Goal: Task Accomplishment & Management: Manage account settings

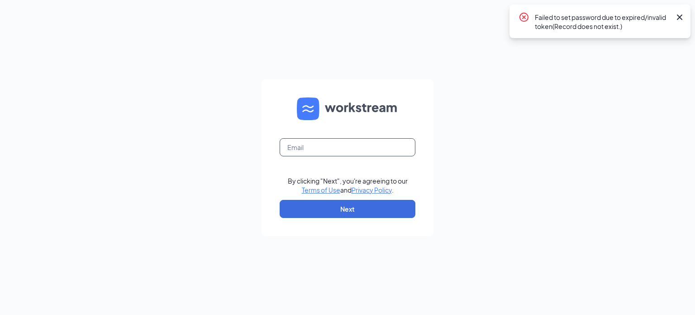
click at [313, 143] on input "text" at bounding box center [348, 147] width 136 height 18
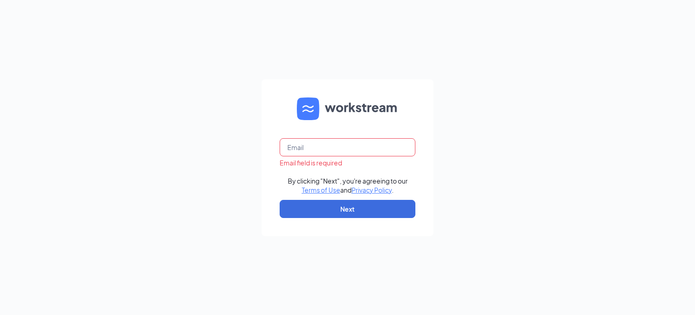
click at [310, 149] on input "text" at bounding box center [348, 147] width 136 height 18
type input "[EMAIL_ADDRESS][PERSON_NAME][DOMAIN_NAME]"
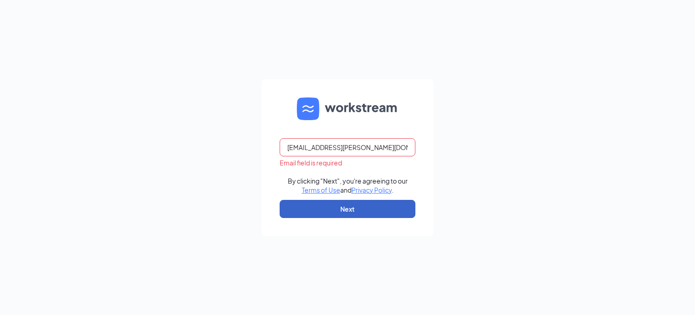
click at [346, 207] on button "Next" at bounding box center [348, 209] width 136 height 18
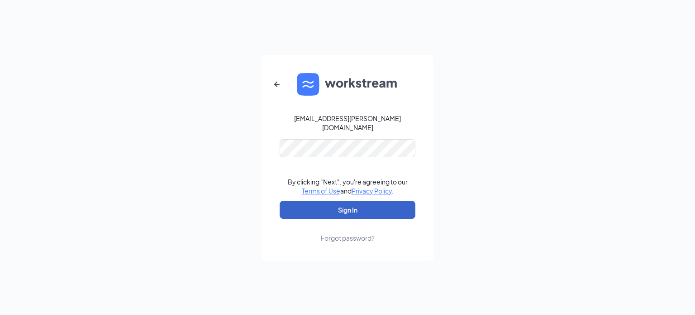
click at [347, 200] on button "Sign In" at bounding box center [348, 209] width 136 height 18
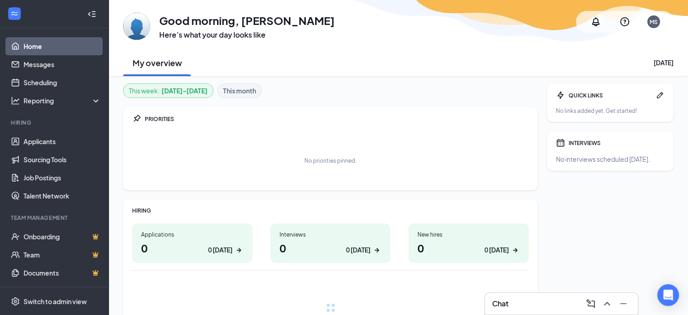
scroll to position [46, 0]
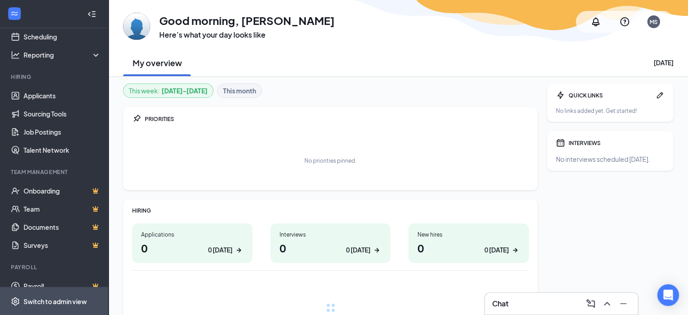
click at [51, 301] on div "Switch to admin view" at bounding box center [55, 300] width 63 height 9
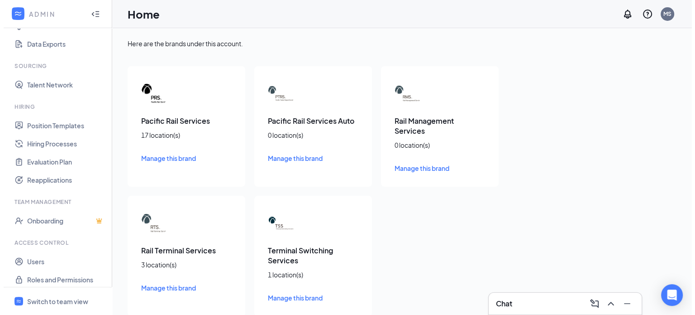
scroll to position [139, 0]
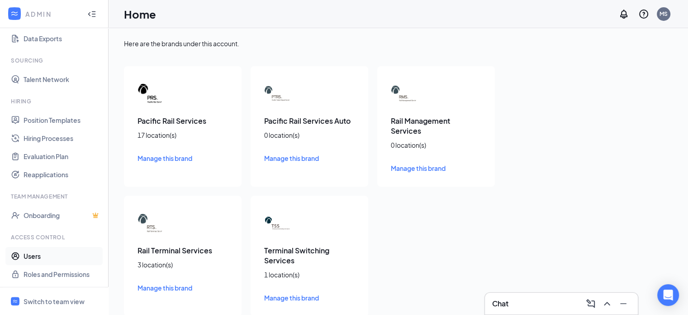
click at [34, 253] on link "Users" at bounding box center [62, 256] width 77 height 18
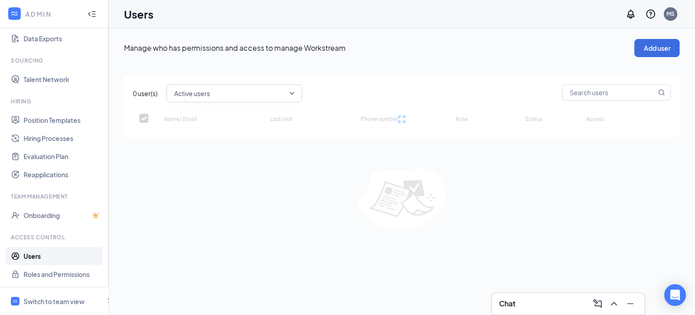
checkbox input "false"
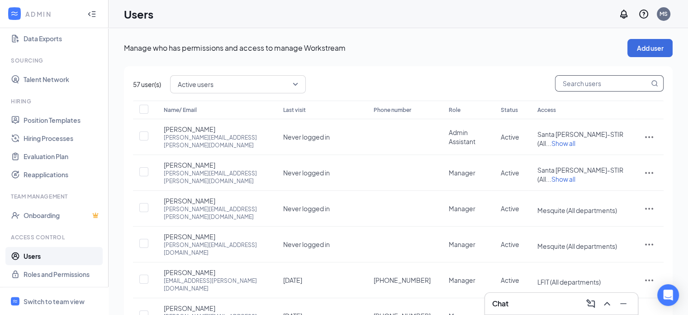
click at [579, 81] on input "text" at bounding box center [603, 83] width 94 height 15
type input "fernando"
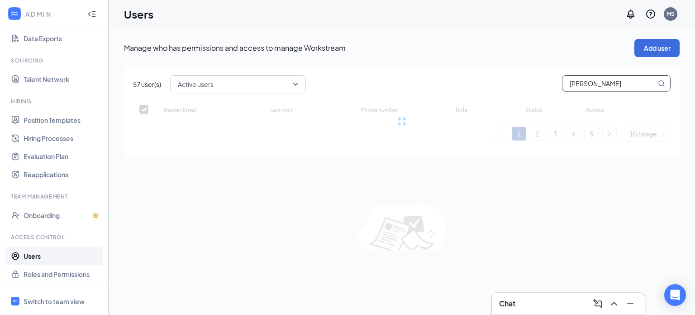
checkbox input "false"
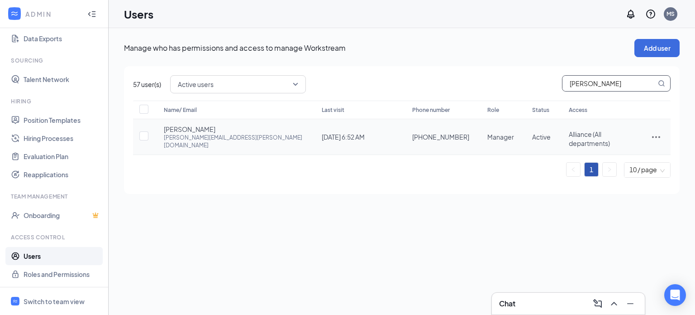
type input "fernando"
click at [653, 131] on icon "ActionsIcon" at bounding box center [656, 136] width 11 height 11
click at [601, 151] on span "Edit user" at bounding box center [611, 152] width 26 height 8
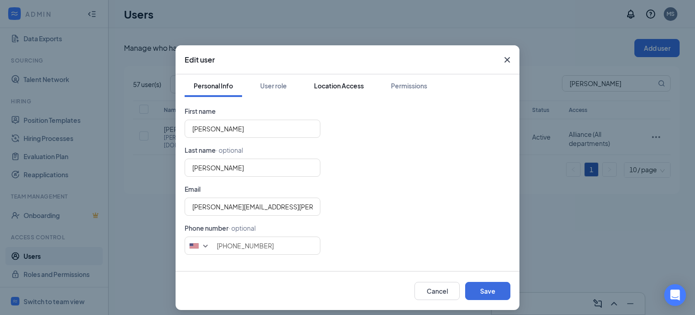
click at [343, 85] on div "Location Access" at bounding box center [339, 85] width 50 height 9
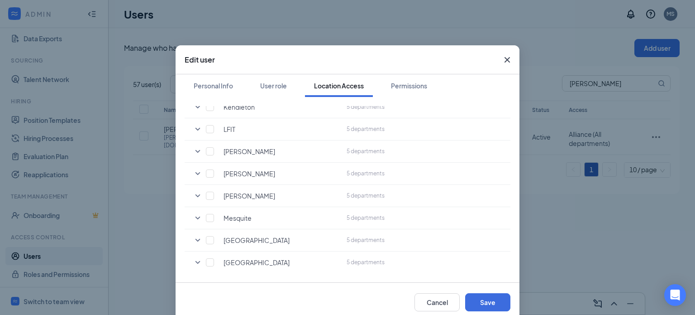
scroll to position [264, 0]
click at [209, 211] on input "checkbox" at bounding box center [210, 215] width 8 height 8
checkbox input "true"
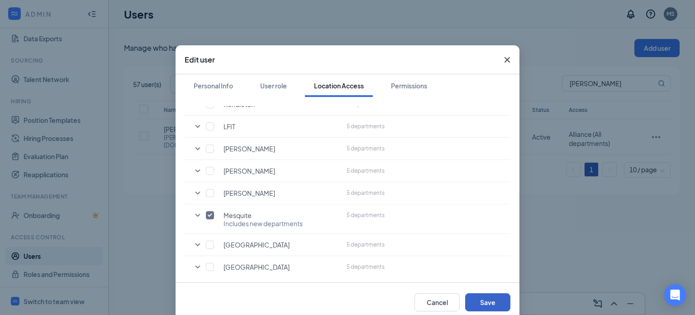
click at [482, 300] on button "Save" at bounding box center [487, 302] width 45 height 18
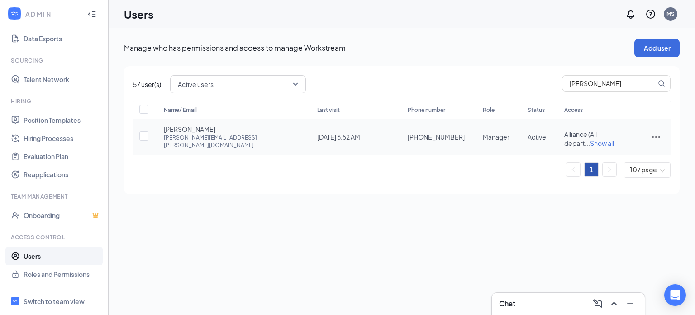
click at [614, 139] on span "Show all" at bounding box center [602, 143] width 24 height 8
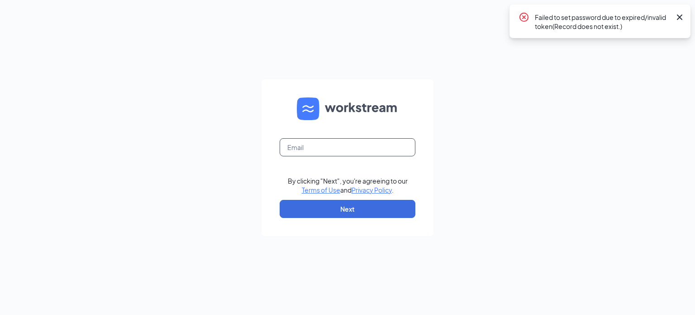
click at [344, 153] on input "text" at bounding box center [348, 147] width 136 height 18
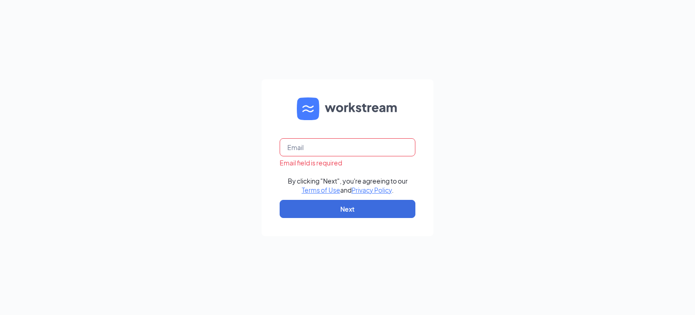
type input "[EMAIL_ADDRESS][PERSON_NAME][DOMAIN_NAME]"
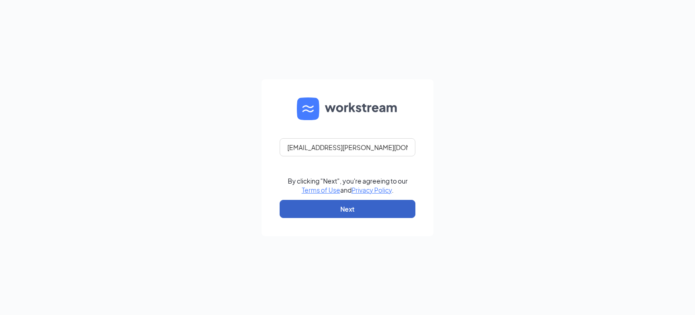
click at [349, 208] on button "Next" at bounding box center [348, 209] width 136 height 18
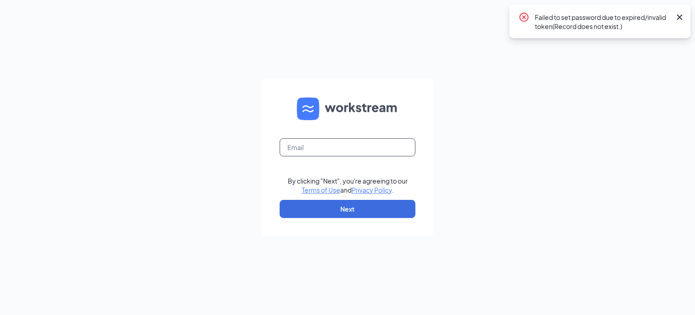
click at [320, 148] on input "text" at bounding box center [348, 147] width 136 height 18
type input "[EMAIL_ADDRESS][PERSON_NAME][DOMAIN_NAME]"
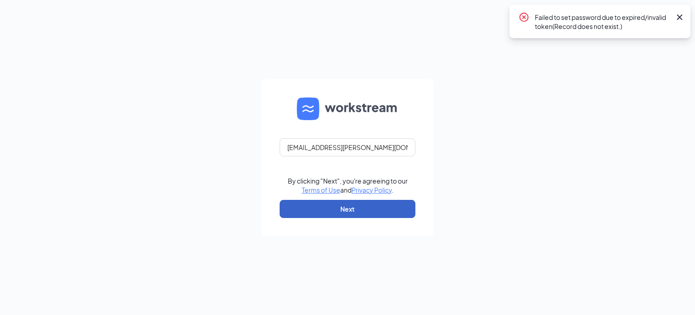
click at [342, 208] on button "Next" at bounding box center [348, 209] width 136 height 18
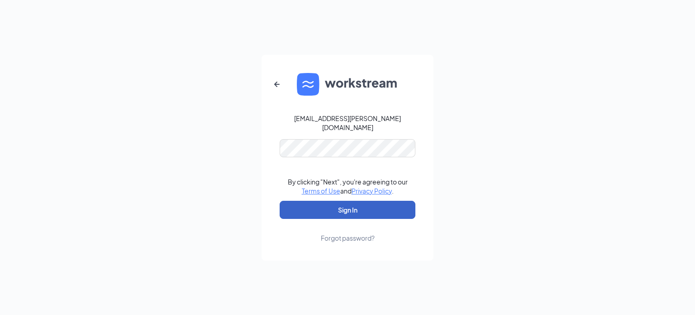
click at [346, 200] on button "Sign In" at bounding box center [348, 209] width 136 height 18
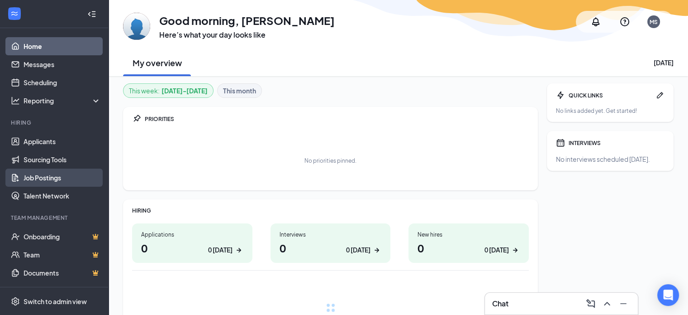
click at [40, 177] on link "Job Postings" at bounding box center [62, 177] width 77 height 18
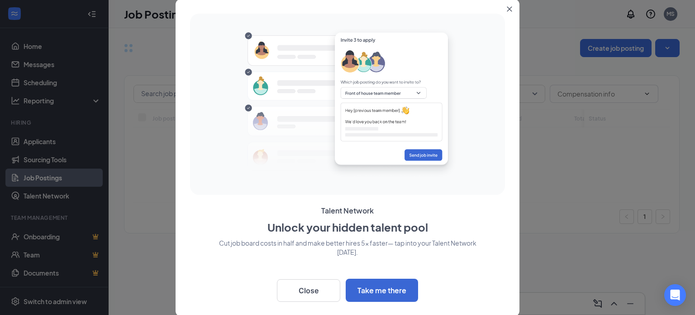
click at [510, 10] on icon "Close" at bounding box center [509, 8] width 5 height 5
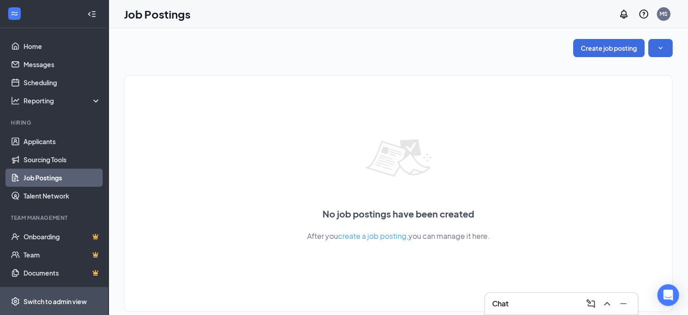
click at [43, 300] on div "Switch to admin view" at bounding box center [55, 300] width 63 height 9
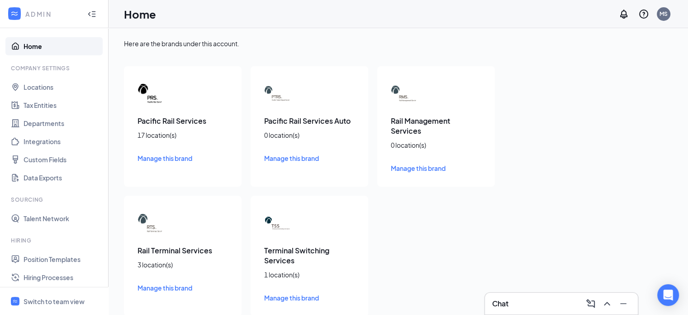
click at [170, 118] on h3 "Pacific Rail Services" at bounding box center [183, 121] width 91 height 10
click at [155, 125] on h3 "Pacific Rail Services" at bounding box center [183, 121] width 91 height 10
click at [44, 85] on link "Locations" at bounding box center [62, 87] width 77 height 18
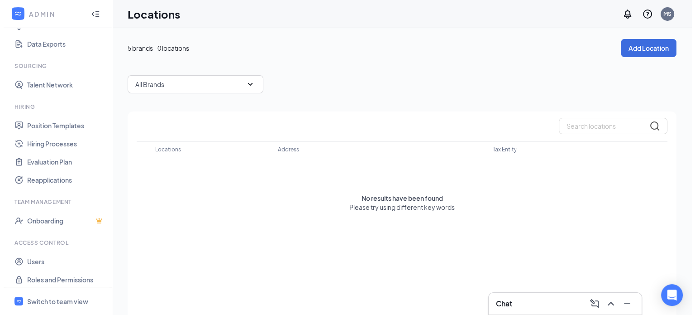
scroll to position [139, 0]
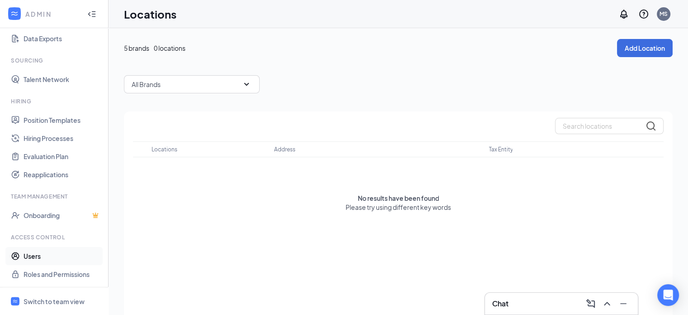
click at [42, 256] on link "Users" at bounding box center [62, 256] width 77 height 18
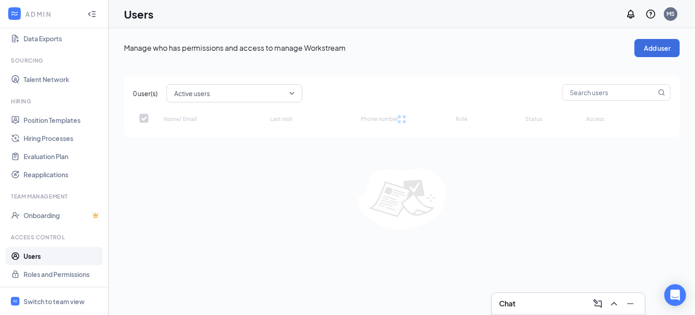
checkbox input "false"
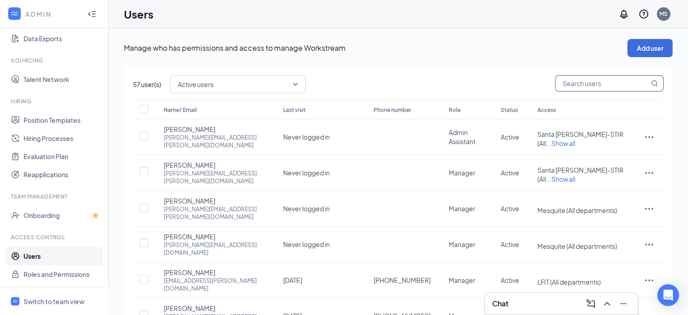
click at [578, 82] on input "text" at bounding box center [603, 83] width 94 height 15
type input "mark"
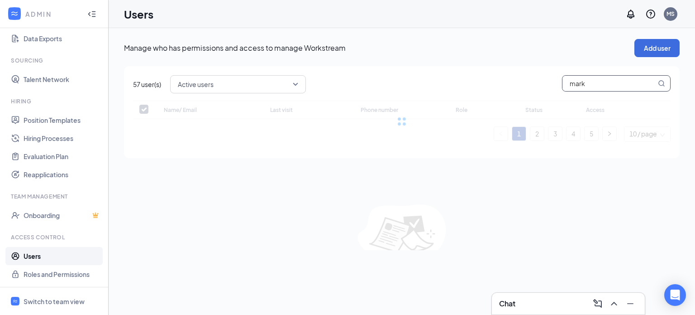
checkbox input "false"
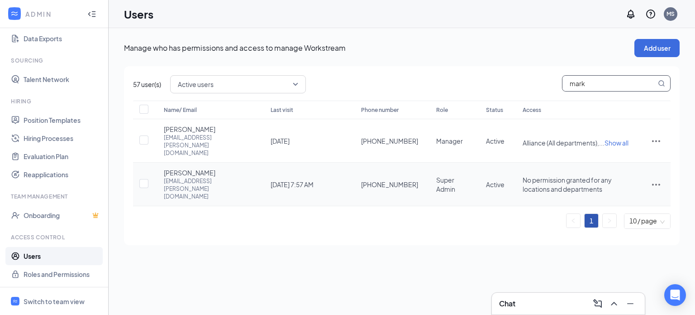
type input "mark"
click at [655, 183] on icon "ActionsIcon" at bounding box center [656, 184] width 8 height 2
click at [617, 179] on span "Edit user" at bounding box center [611, 182] width 26 height 8
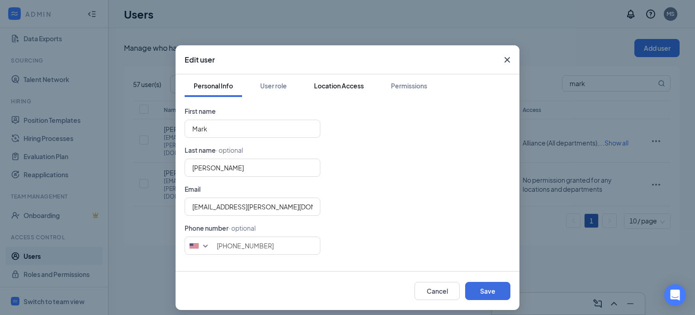
click at [342, 83] on div "Location Access" at bounding box center [339, 85] width 50 height 9
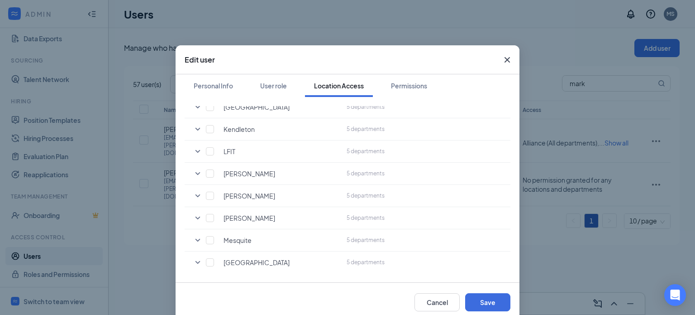
scroll to position [251, 0]
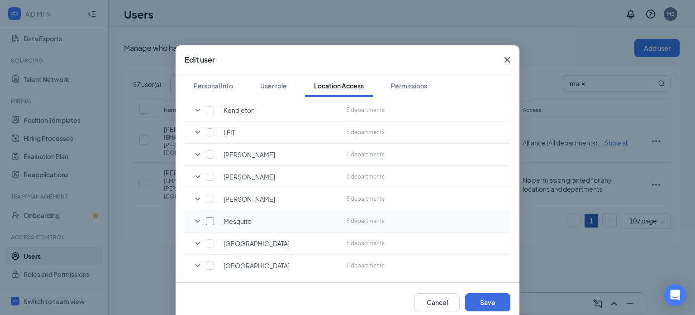
click at [210, 221] on input "checkbox" at bounding box center [210, 221] width 8 height 8
checkbox input "true"
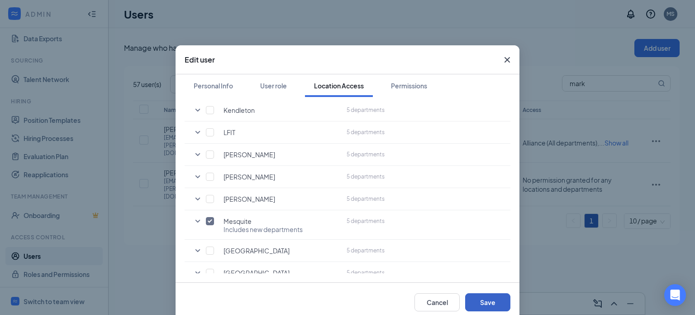
click at [477, 301] on button "Save" at bounding box center [487, 302] width 45 height 18
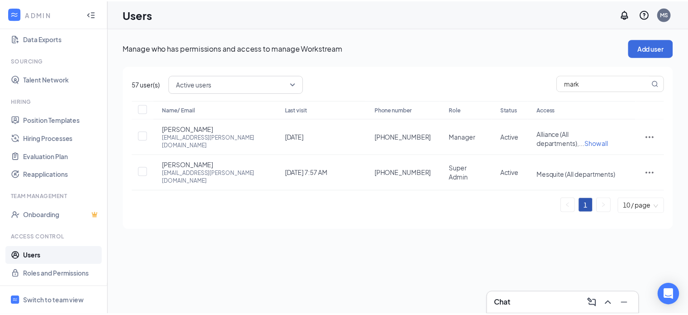
scroll to position [0, 0]
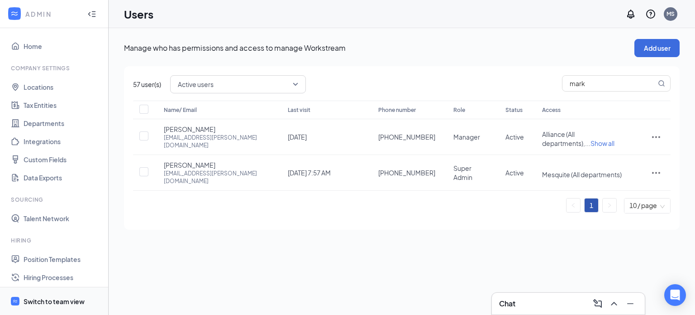
click at [51, 305] on span "Switch to team view" at bounding box center [62, 301] width 77 height 28
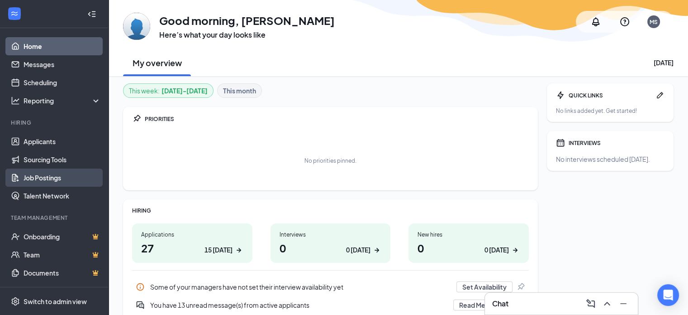
click at [44, 180] on link "Job Postings" at bounding box center [62, 177] width 77 height 18
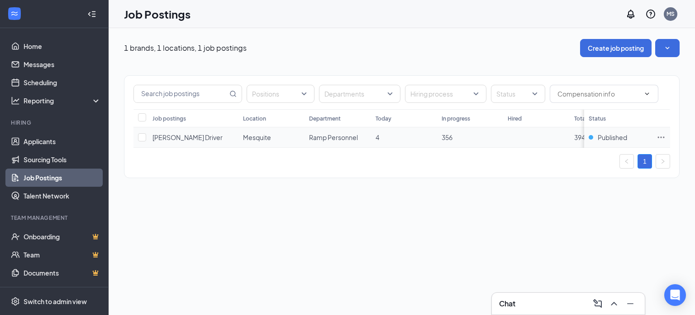
click at [446, 135] on span "356" at bounding box center [447, 137] width 11 height 8
click at [487, 137] on td "356" at bounding box center [470, 137] width 66 height 20
click at [678, 131] on div "Job postings Location Department [DATE] In progress Hired Total Status [PERSON_…" at bounding box center [401, 128] width 555 height 38
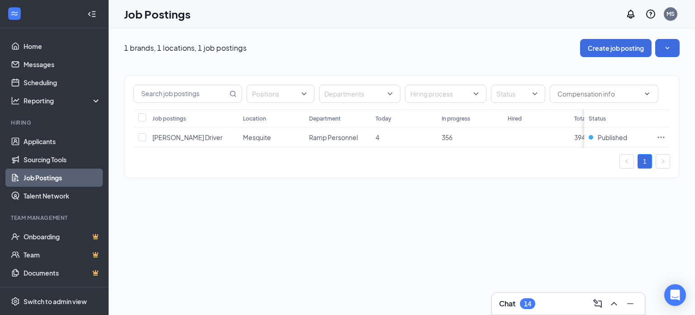
click at [414, 156] on div "Positions Departments Hiring process Status Job postings Location Department [D…" at bounding box center [401, 122] width 555 height 93
click at [156, 135] on span "[PERSON_NAME] Driver" at bounding box center [188, 137] width 70 height 8
